Goal: Information Seeking & Learning: Learn about a topic

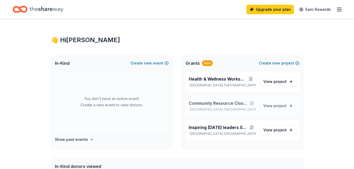
click at [219, 104] on span "Community Resource Closet Expansion" at bounding box center [218, 103] width 59 height 6
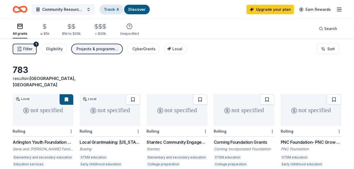
click at [106, 11] on link "Track · 4" at bounding box center [111, 9] width 15 height 4
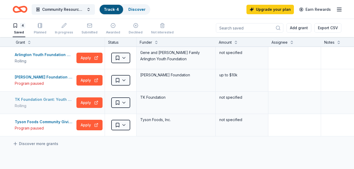
click at [45, 100] on div "TK Foundation Grant: Youth Development Grant" at bounding box center [45, 100] width 60 height 6
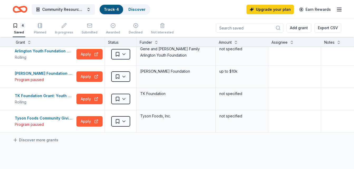
scroll to position [0, 0]
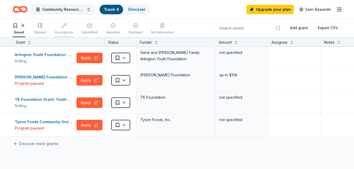
click at [64, 31] on div "In progress" at bounding box center [64, 32] width 18 height 4
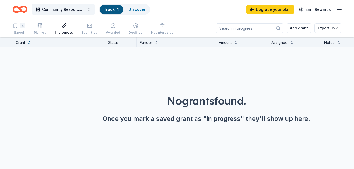
click at [19, 32] on div "Saved" at bounding box center [19, 33] width 13 height 4
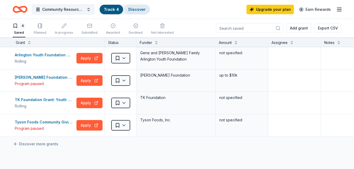
click at [137, 13] on div "Discover" at bounding box center [137, 9] width 26 height 9
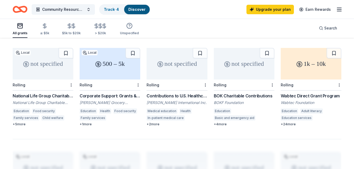
scroll to position [319, 0]
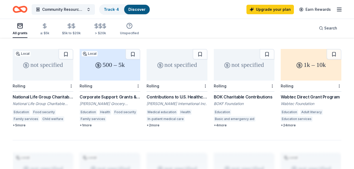
click at [235, 94] on div "BOK Charitable Contributions" at bounding box center [244, 97] width 61 height 6
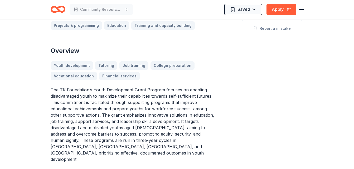
scroll to position [127, 0]
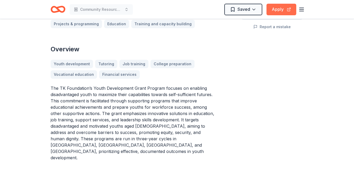
click at [274, 13] on button "Apply" at bounding box center [282, 10] width 30 height 12
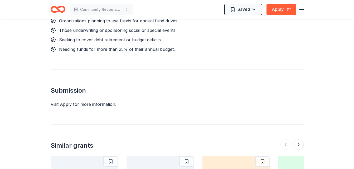
scroll to position [581, 0]
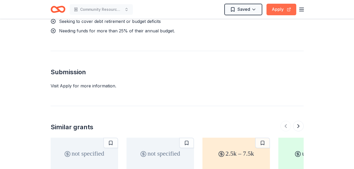
click at [276, 10] on button "Apply" at bounding box center [282, 10] width 30 height 12
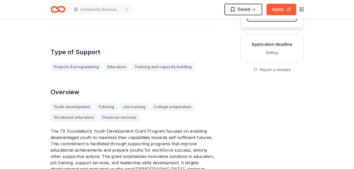
scroll to position [0, 0]
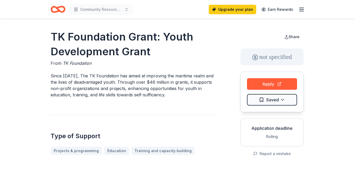
drag, startPoint x: 50, startPoint y: 36, endPoint x: 116, endPoint y: 37, distance: 66.2
click at [53, 37] on h1 "TK Foundation Grant: Youth Development Grant" at bounding box center [133, 45] width 165 height 30
drag, startPoint x: 53, startPoint y: 37, endPoint x: 109, endPoint y: 42, distance: 56.2
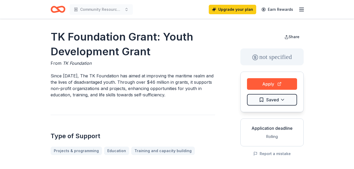
click at [109, 42] on h1 "TK Foundation Grant: Youth Development Grant" at bounding box center [133, 45] width 165 height 30
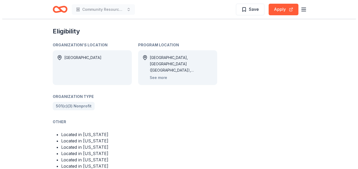
scroll to position [283, 0]
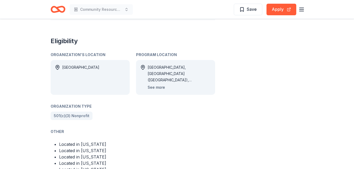
click at [160, 84] on button "See more" at bounding box center [156, 87] width 17 height 6
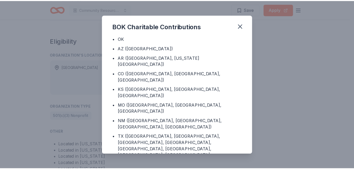
scroll to position [24, 0]
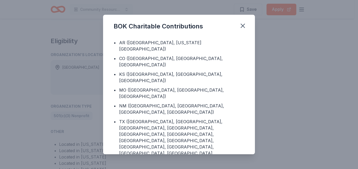
click at [295, 80] on div "BOK Charitable Contributions Program Location • OK • AZ (Maricopa County) • AR …" at bounding box center [179, 84] width 358 height 169
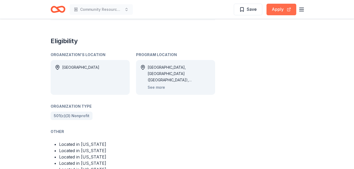
click at [278, 9] on button "Apply" at bounding box center [282, 10] width 30 height 12
